Goal: Task Accomplishment & Management: Use online tool/utility

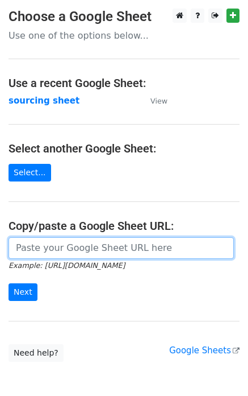
drag, startPoint x: 0, startPoint y: 0, endPoint x: 85, endPoint y: 248, distance: 262.5
click at [85, 248] on input "url" at bounding box center [122, 248] width 226 height 22
paste input "[URL][DOMAIN_NAME]"
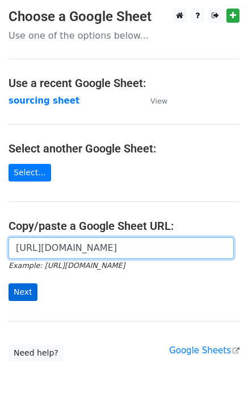
type input "[URL][DOMAIN_NAME]"
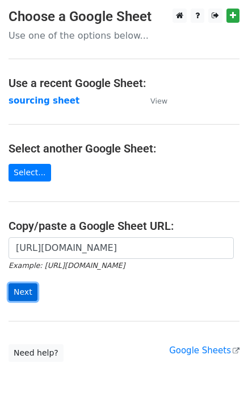
scroll to position [0, 0]
click at [27, 291] on input "Next" at bounding box center [23, 292] width 29 height 18
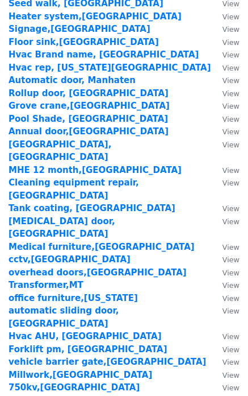
scroll to position [1574, 0]
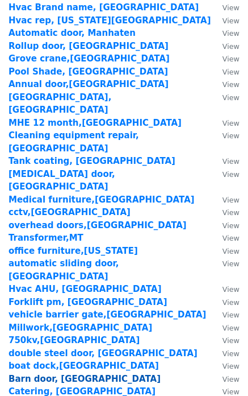
click at [46, 374] on strong "Barn door, [GEOGRAPHIC_DATA]" at bounding box center [85, 379] width 152 height 10
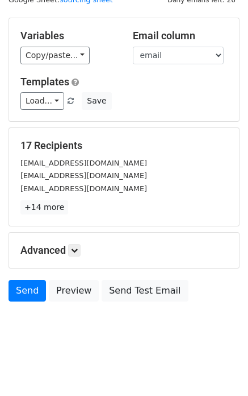
scroll to position [46, 0]
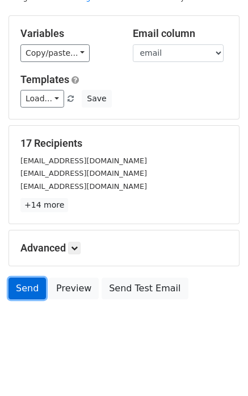
click at [22, 290] on link "Send" at bounding box center [28, 288] width 38 height 22
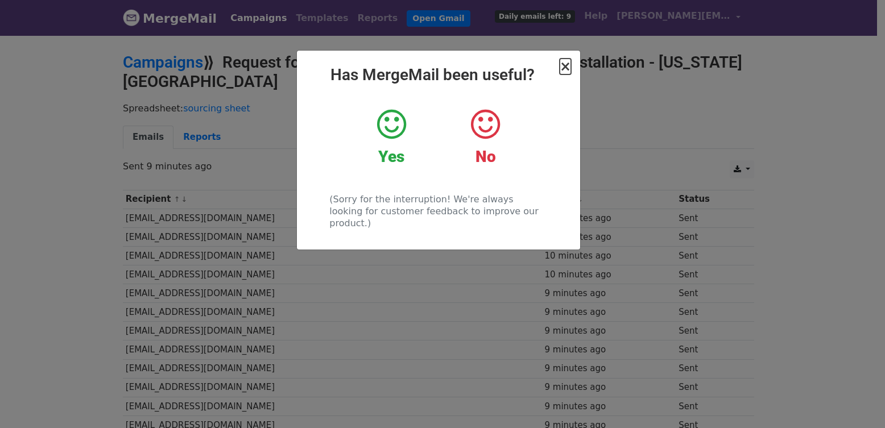
click at [565, 68] on span "×" at bounding box center [564, 67] width 11 height 16
